Goal: Transaction & Acquisition: Purchase product/service

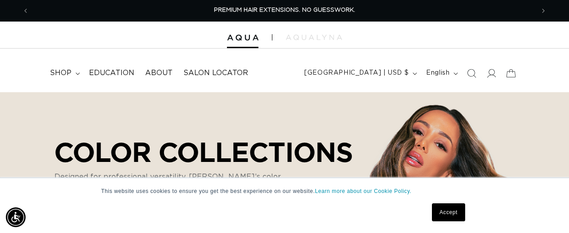
click at [472, 75] on icon "Search" at bounding box center [471, 73] width 9 height 9
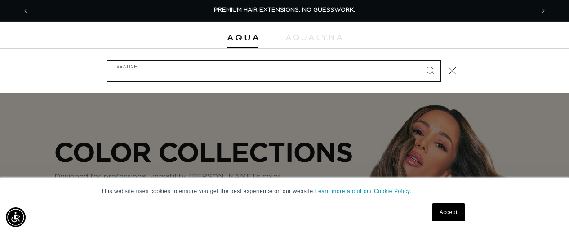
click at [341, 75] on input "Search" at bounding box center [273, 71] width 333 height 20
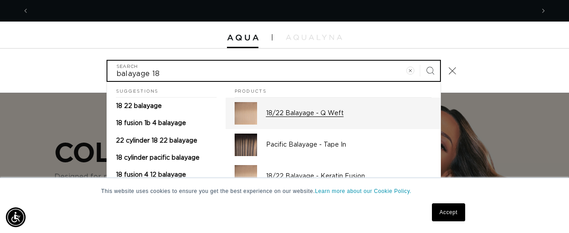
scroll to position [0, 1011]
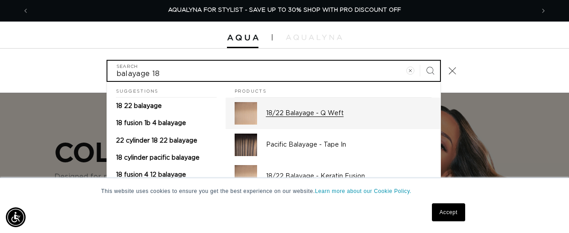
type input "balayage 18"
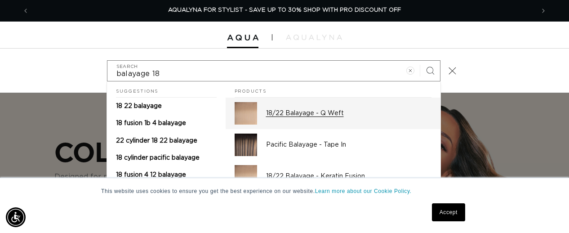
click at [304, 113] on p "18/22 Balayage - Q Weft" at bounding box center [348, 113] width 165 height 8
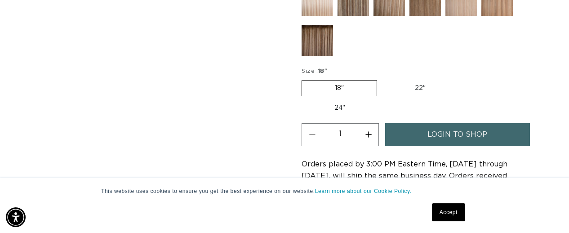
scroll to position [463, 0]
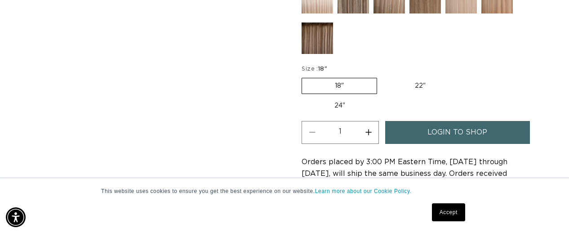
click at [339, 107] on label "24" Variant sold out or unavailable" at bounding box center [340, 105] width 76 height 15
click at [463, 76] on input "24" Variant sold out or unavailable" at bounding box center [463, 76] width 0 height 0
radio input "true"
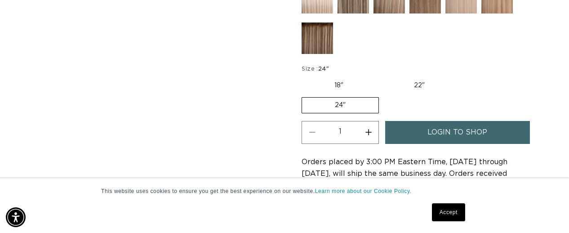
scroll to position [0, 1011]
drag, startPoint x: 347, startPoint y: 103, endPoint x: 354, endPoint y: 105, distance: 7.4
click at [347, 104] on label "24" Variant sold out or unavailable" at bounding box center [340, 105] width 77 height 16
click at [462, 76] on input "24" Variant sold out or unavailable" at bounding box center [462, 76] width 0 height 0
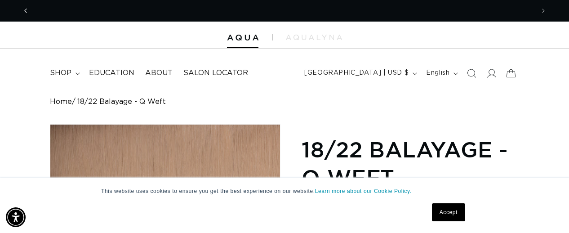
scroll to position [0, 0]
click at [28, 10] on span "Previous announcement" at bounding box center [25, 10] width 9 height 9
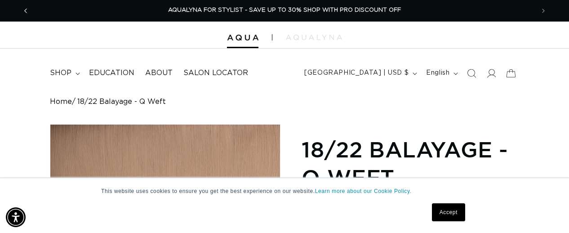
click at [25, 12] on icon "Previous announcement" at bounding box center [25, 11] width 3 height 10
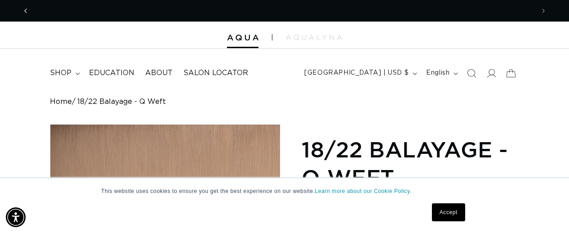
scroll to position [0, 505]
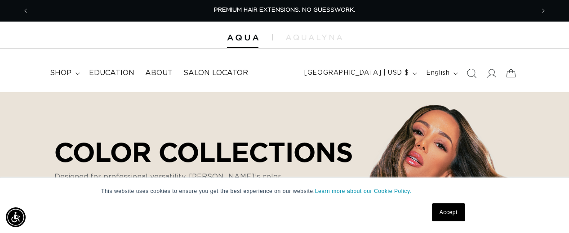
click at [473, 73] on icon "Search" at bounding box center [471, 72] width 9 height 9
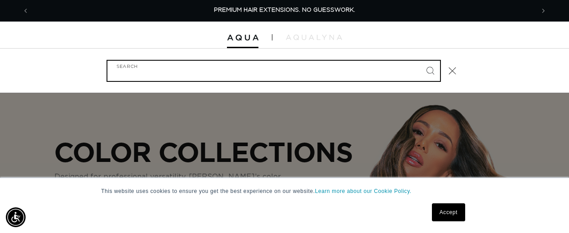
click at [311, 75] on input "Search" at bounding box center [273, 71] width 333 height 20
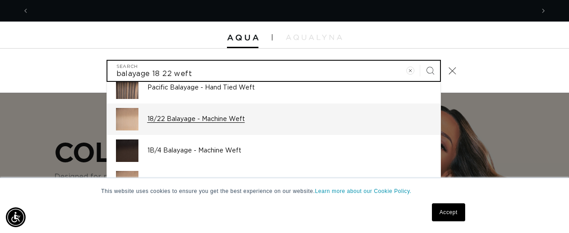
type input "balayage 18 22 weft"
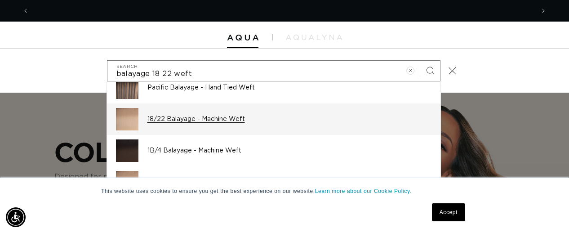
click at [225, 119] on p "18/22 Balayage - Machine Weft" at bounding box center [289, 119] width 284 height 8
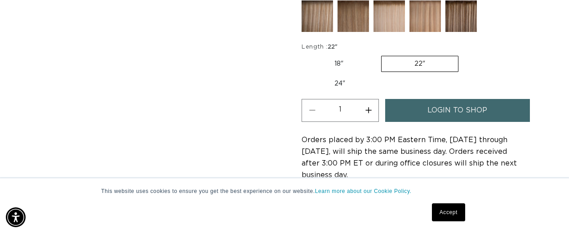
scroll to position [511, 0]
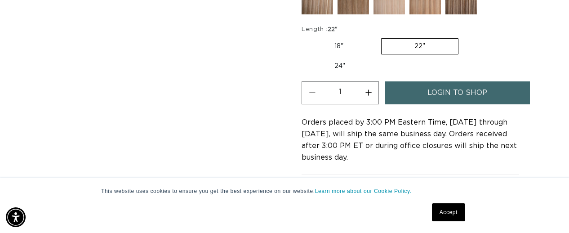
click at [337, 61] on label "24" Variant sold out or unavailable" at bounding box center [340, 65] width 76 height 15
click at [463, 37] on input "24" Variant sold out or unavailable" at bounding box center [463, 36] width 0 height 0
radio input "true"
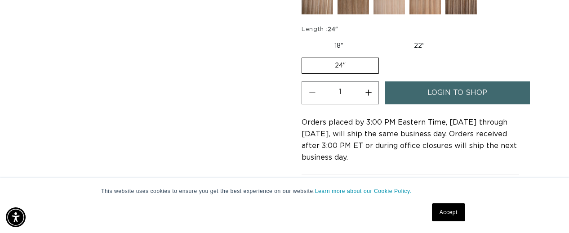
scroll to position [0, 0]
click at [342, 58] on label "24" Variant sold out or unavailable" at bounding box center [340, 66] width 77 height 16
click at [462, 37] on input "24" Variant sold out or unavailable" at bounding box center [462, 36] width 0 height 0
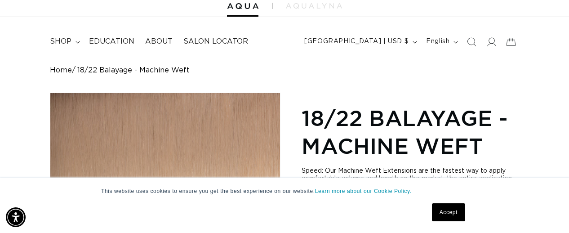
scroll to position [0, 505]
click at [454, 212] on link "Accept" at bounding box center [448, 212] width 33 height 18
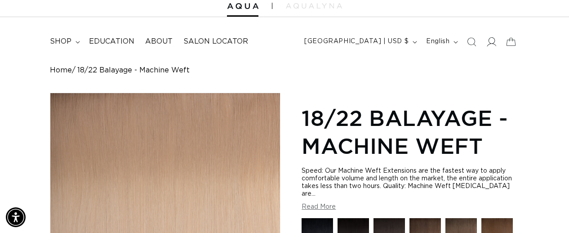
click at [494, 40] on icon at bounding box center [491, 41] width 9 height 9
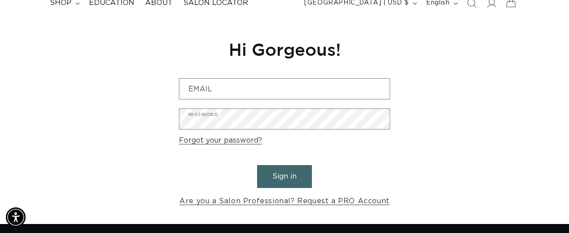
scroll to position [178, 0]
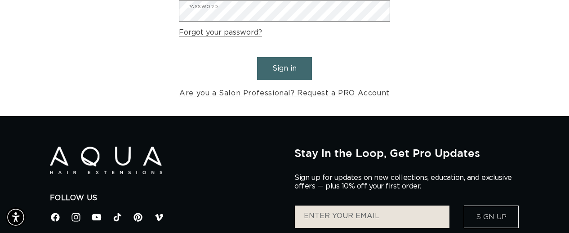
type input "brooke022277@gmail.com"
drag, startPoint x: 281, startPoint y: 62, endPoint x: 277, endPoint y: 67, distance: 7.1
click at [281, 62] on button "Sign in" at bounding box center [284, 68] width 55 height 23
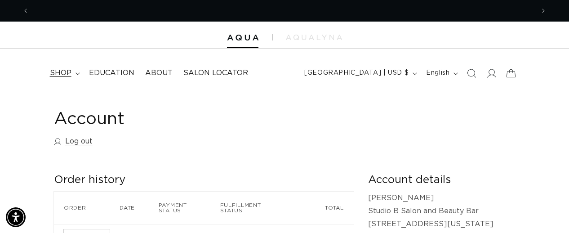
click at [74, 72] on summary "shop" at bounding box center [64, 73] width 39 height 20
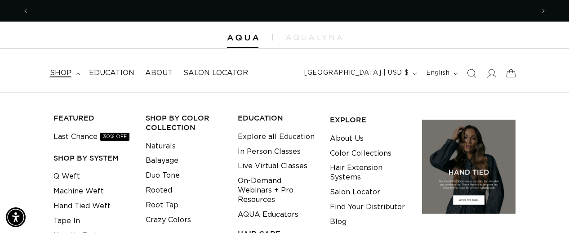
scroll to position [0, 1011]
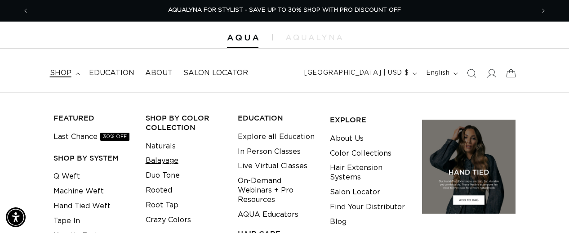
click at [159, 161] on link "Balayage" at bounding box center [162, 160] width 33 height 15
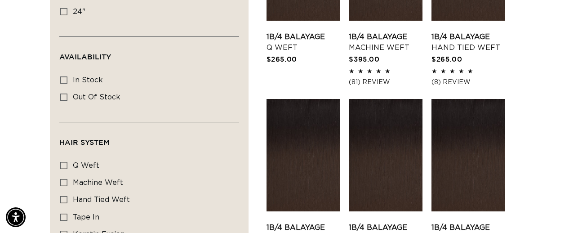
scroll to position [350, 0]
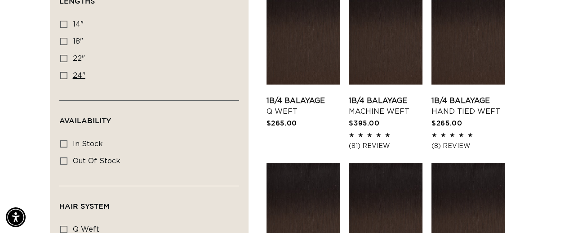
click at [65, 75] on icon at bounding box center [63, 75] width 7 height 7
click at [65, 75] on input "24" 24" (11 products)" at bounding box center [63, 75] width 7 height 7
checkbox input "true"
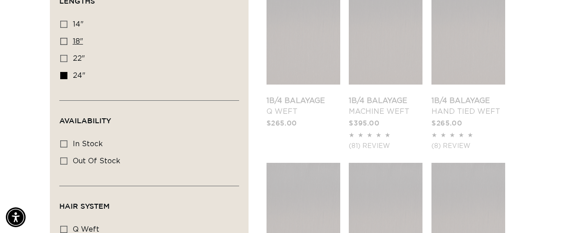
click at [67, 42] on label "18" 18" (27 products)" at bounding box center [146, 41] width 173 height 17
click at [67, 42] on input "18" 18" (27 products)" at bounding box center [63, 41] width 7 height 7
checkbox input "true"
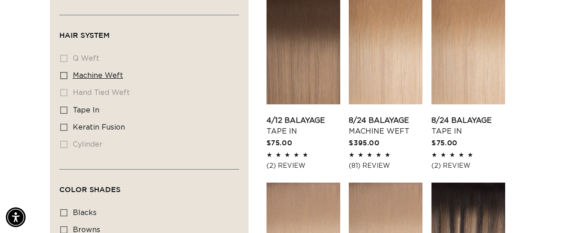
scroll to position [0, 505]
click at [62, 79] on icon at bounding box center [63, 75] width 7 height 7
click at [62, 79] on input "machine weft machine weft (5 products)" at bounding box center [63, 75] width 7 height 7
checkbox input "true"
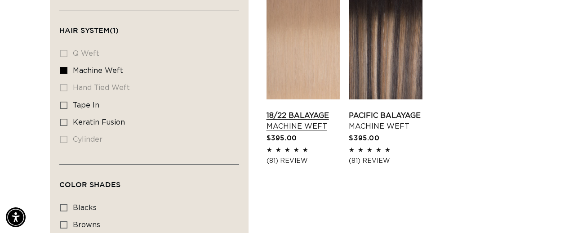
scroll to position [0, 1011]
click at [305, 119] on link "18/22 Balayage Machine Weft" at bounding box center [304, 121] width 74 height 22
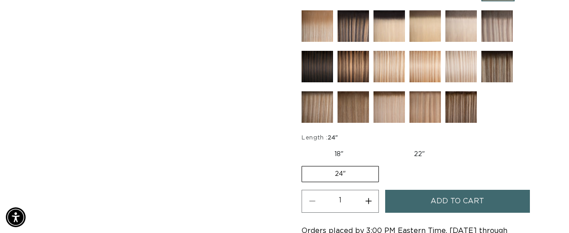
scroll to position [459, 0]
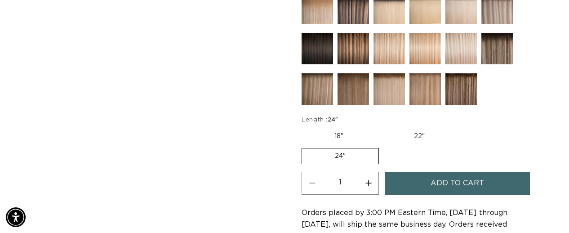
click at [368, 178] on button "Increase quantity for 18/22 Balayage - Machine Weft" at bounding box center [368, 183] width 20 height 23
type input "2"
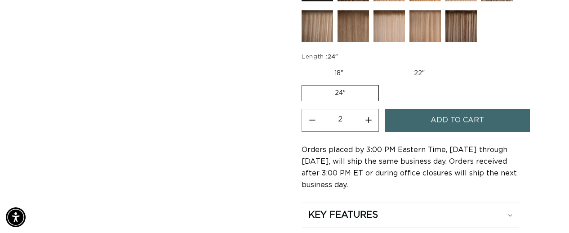
scroll to position [0, 505]
click at [445, 115] on span "Add to cart" at bounding box center [457, 120] width 53 height 23
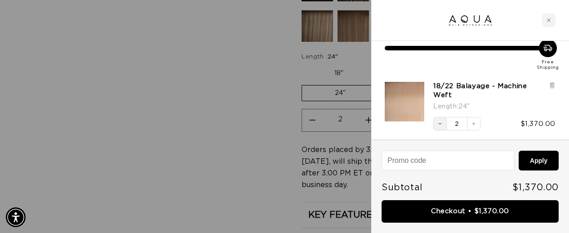
click at [439, 122] on icon "Decrease quantity" at bounding box center [439, 123] width 5 height 5
click at [555, 84] on icon at bounding box center [552, 85] width 7 height 7
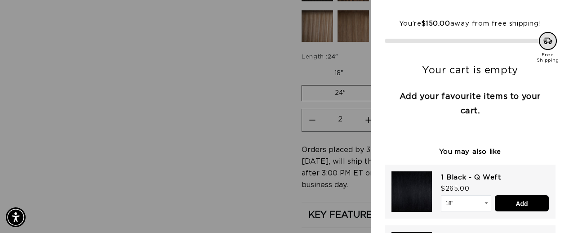
scroll to position [0, 0]
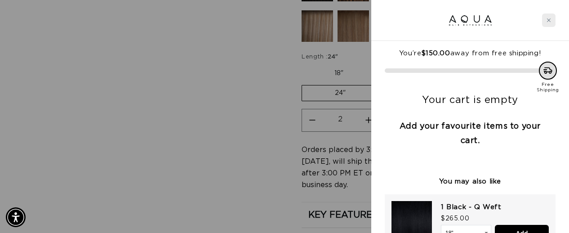
click at [551, 22] on icon "Close cart" at bounding box center [549, 20] width 4 height 4
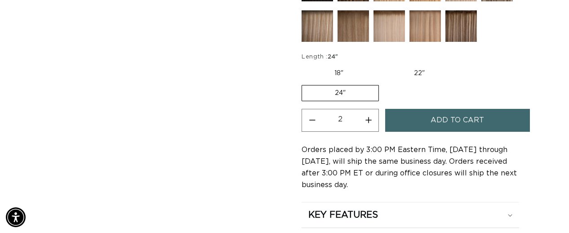
scroll to position [0, 505]
click at [424, 66] on label "22" Variant sold out or unavailable" at bounding box center [419, 73] width 76 height 15
click at [381, 64] on input "22" Variant sold out or unavailable" at bounding box center [381, 64] width 0 height 0
radio input "true"
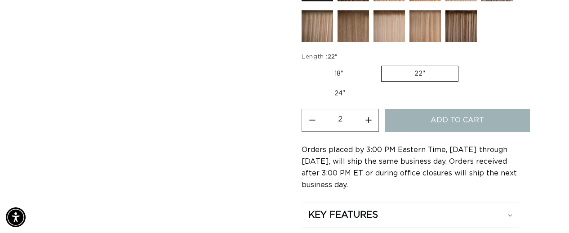
type input "1"
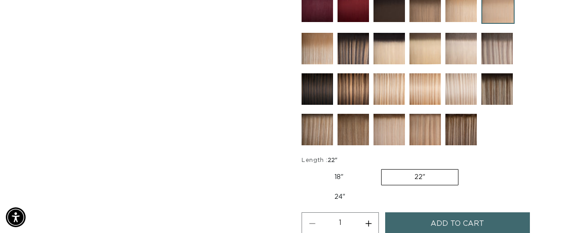
scroll to position [558, 0]
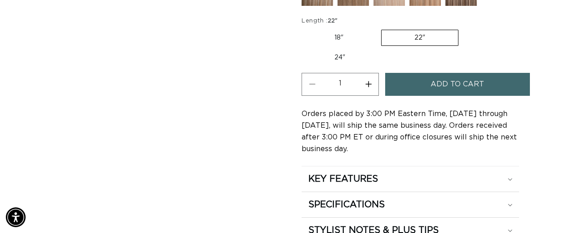
click at [445, 76] on span "Add to cart" at bounding box center [457, 84] width 53 height 23
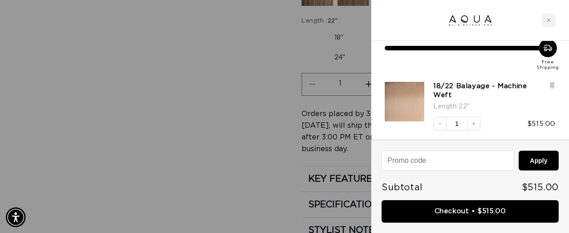
scroll to position [0, 0]
click at [555, 18] on div "Close cart" at bounding box center [548, 19] width 13 height 13
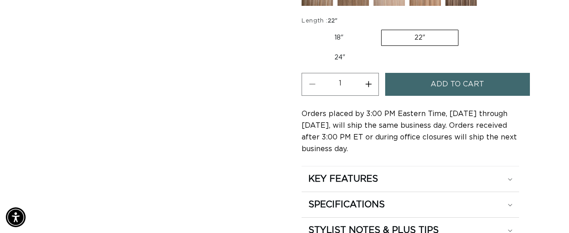
drag, startPoint x: 350, startPoint y: 49, endPoint x: 395, endPoint y: 38, distance: 46.1
click at [351, 50] on label "24" Variant sold out or unavailable" at bounding box center [340, 57] width 76 height 15
click at [463, 28] on input "24" Variant sold out or unavailable" at bounding box center [463, 28] width 0 height 0
radio input "true"
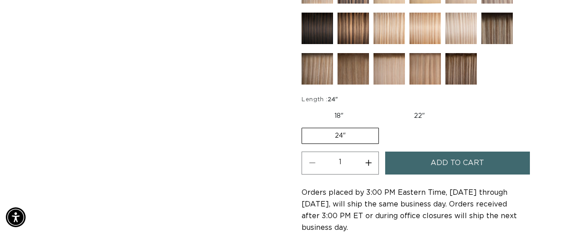
scroll to position [483, 0]
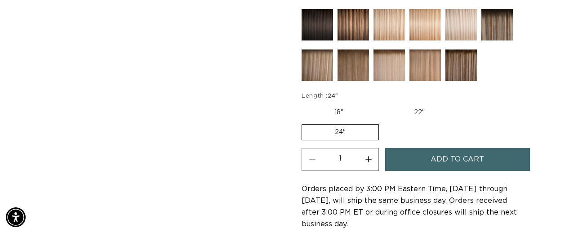
click at [465, 153] on span "Add to cart" at bounding box center [457, 159] width 53 height 23
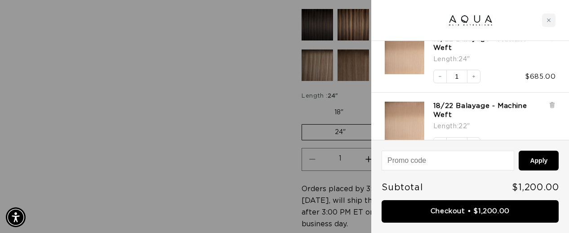
scroll to position [90, 0]
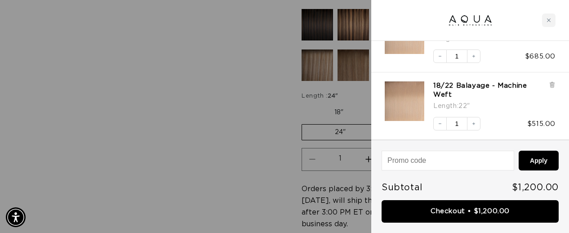
click at [552, 84] on icon at bounding box center [552, 84] width 2 height 4
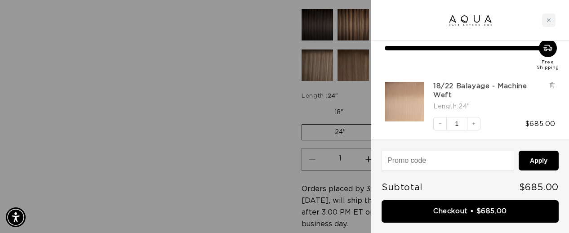
scroll to position [0, 505]
click at [479, 210] on link "Checkout • $685.00" at bounding box center [470, 211] width 177 height 23
